Goal: Book appointment/travel/reservation

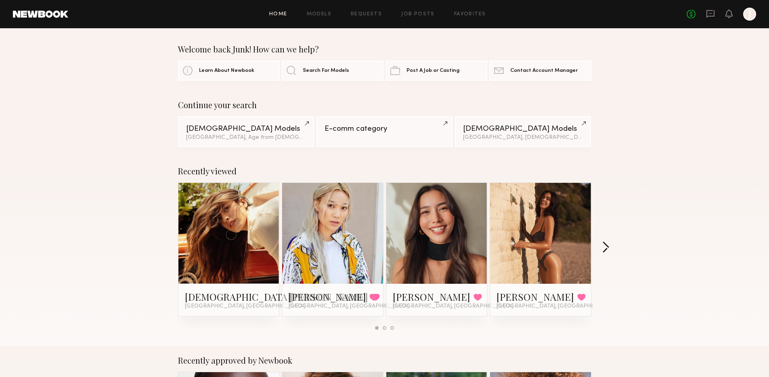
click at [607, 244] on button "button" at bounding box center [606, 247] width 8 height 13
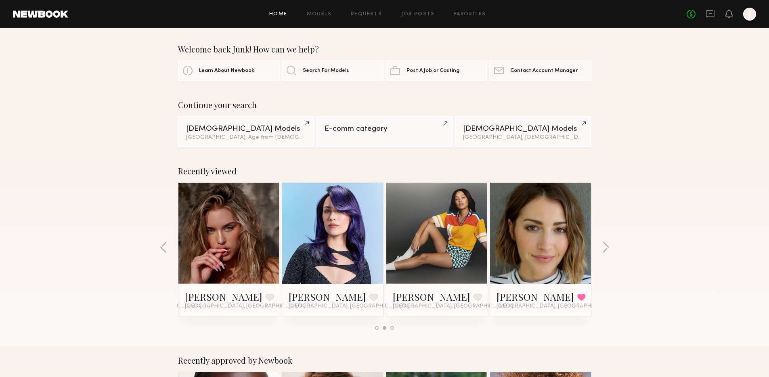
click at [605, 248] on button "button" at bounding box center [606, 247] width 8 height 13
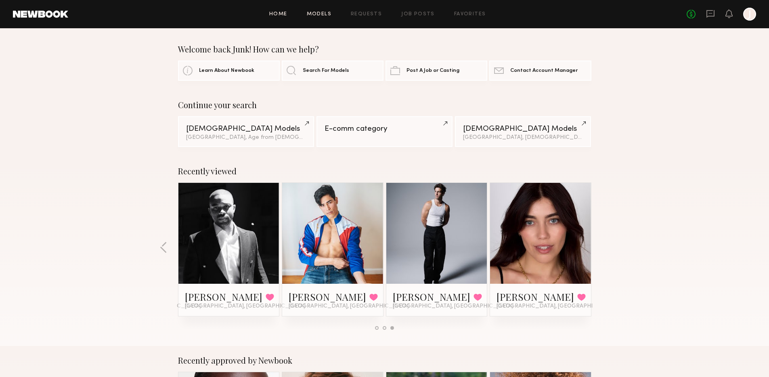
click at [322, 15] on link "Models" at bounding box center [319, 14] width 25 height 5
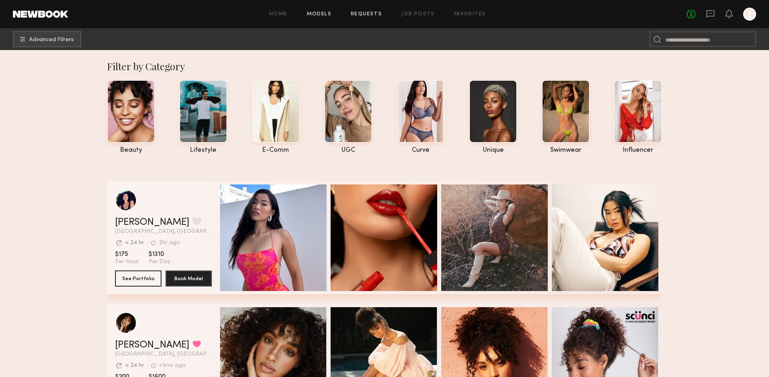
click at [365, 13] on link "Requests" at bounding box center [366, 14] width 31 height 5
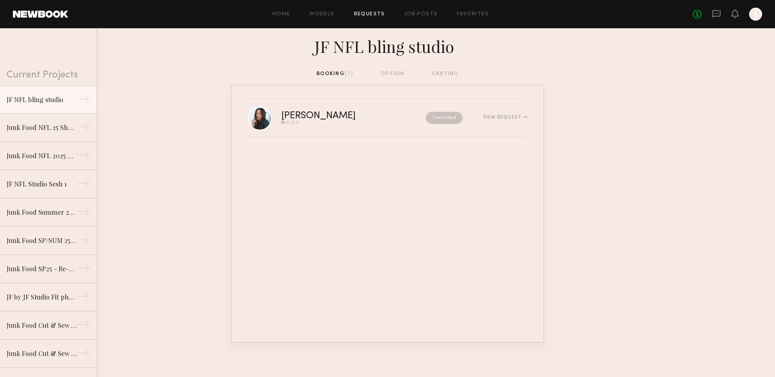
click at [757, 15] on div at bounding box center [755, 14] width 13 height 13
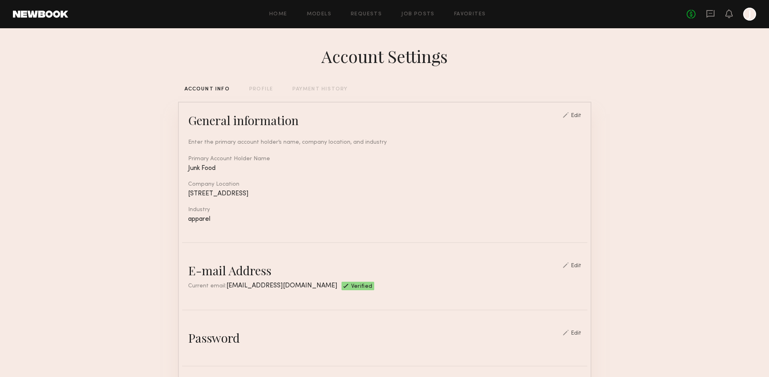
click at [526, 47] on div "Account Settings" at bounding box center [384, 56] width 413 height 23
